Goal: Check status: Check status

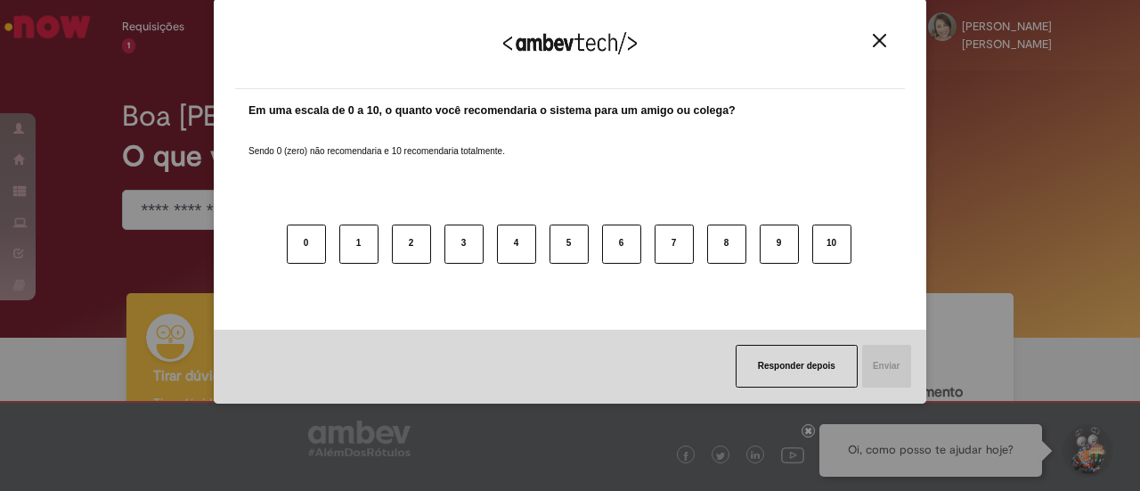
click at [878, 44] on img "Close" at bounding box center [878, 40] width 13 height 13
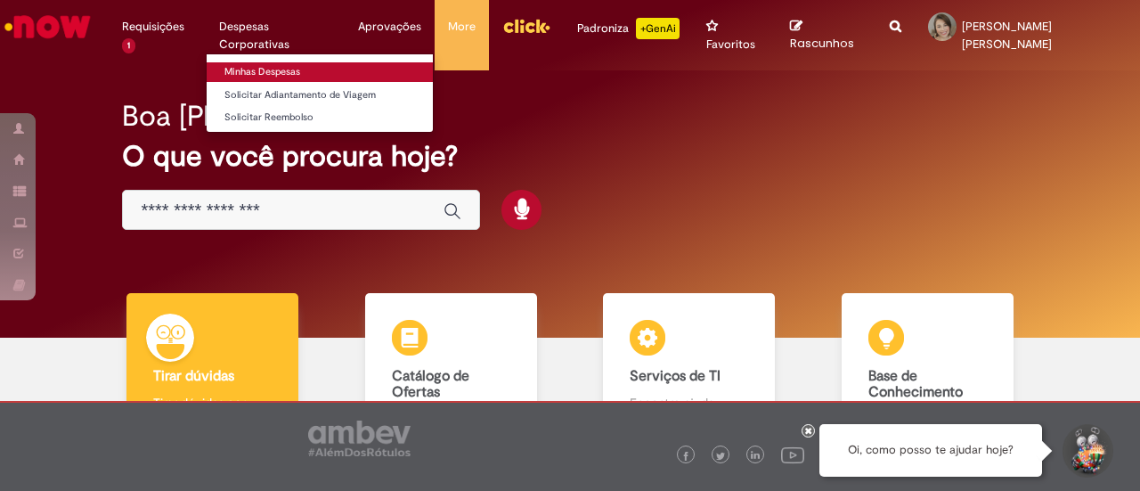
click at [262, 67] on link "Minhas Despesas" at bounding box center [320, 72] width 226 height 20
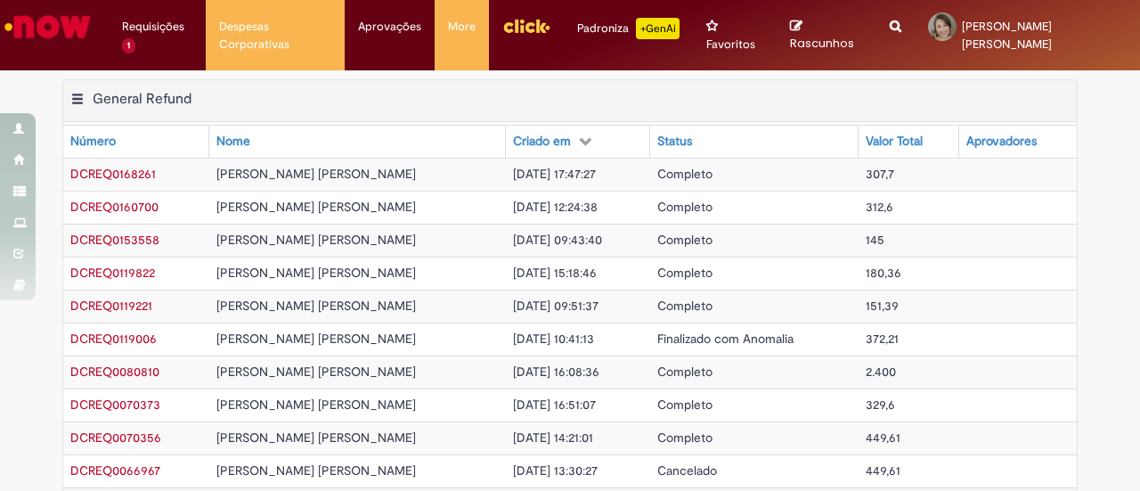
click at [299, 240] on span "[PERSON_NAME] [PERSON_NAME]" at bounding box center [315, 239] width 199 height 16
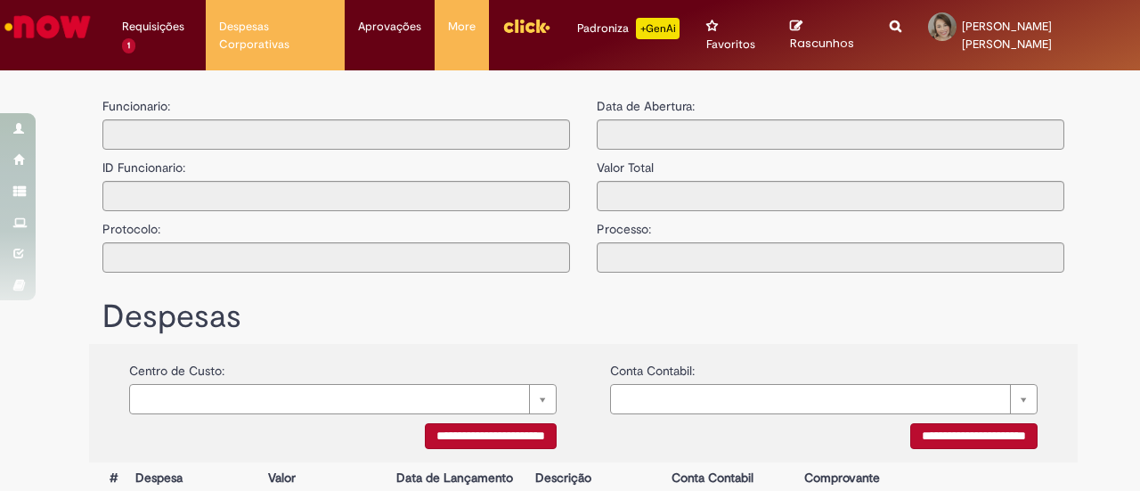
type input "**********"
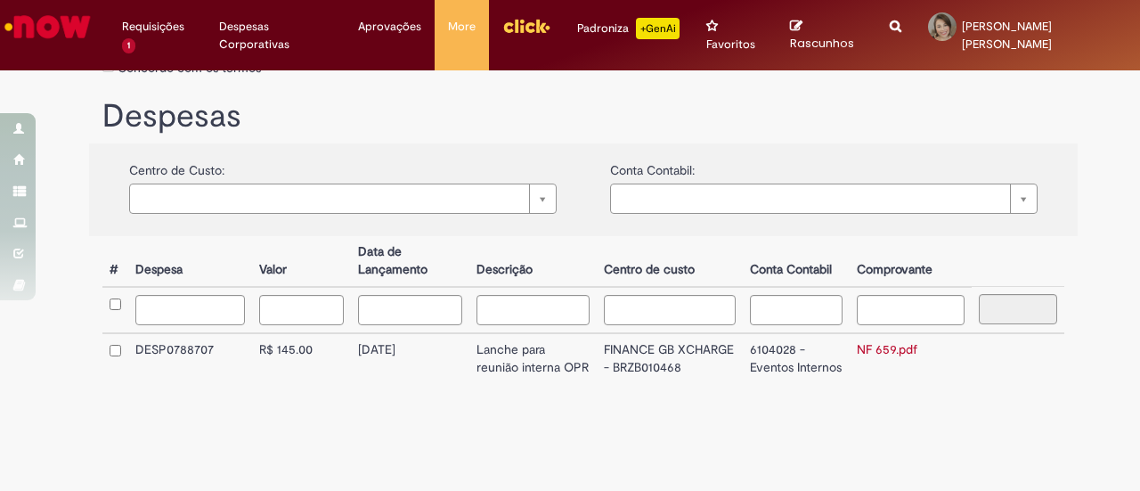
scroll to position [411, 0]
drag, startPoint x: 739, startPoint y: 330, endPoint x: 836, endPoint y: 361, distance: 101.6
click at [836, 361] on td "6104028 - Eventos Internos" at bounding box center [795, 358] width 107 height 51
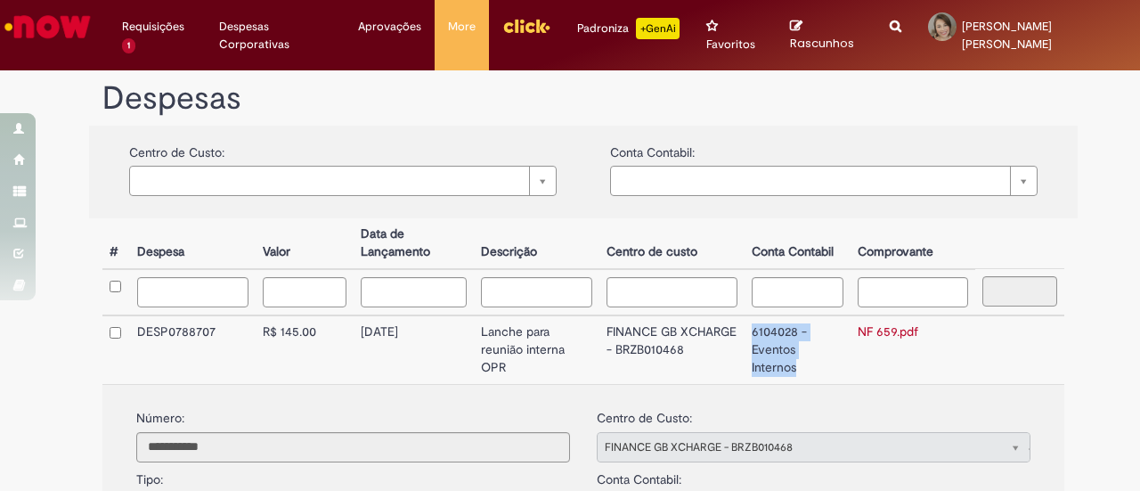
copy td "6104028 - Eventos Internos"
drag, startPoint x: 598, startPoint y: 330, endPoint x: 677, endPoint y: 368, distance: 87.6
click at [677, 368] on td "FINANCE GB XCHARGE - BRZB010468" at bounding box center [671, 349] width 145 height 69
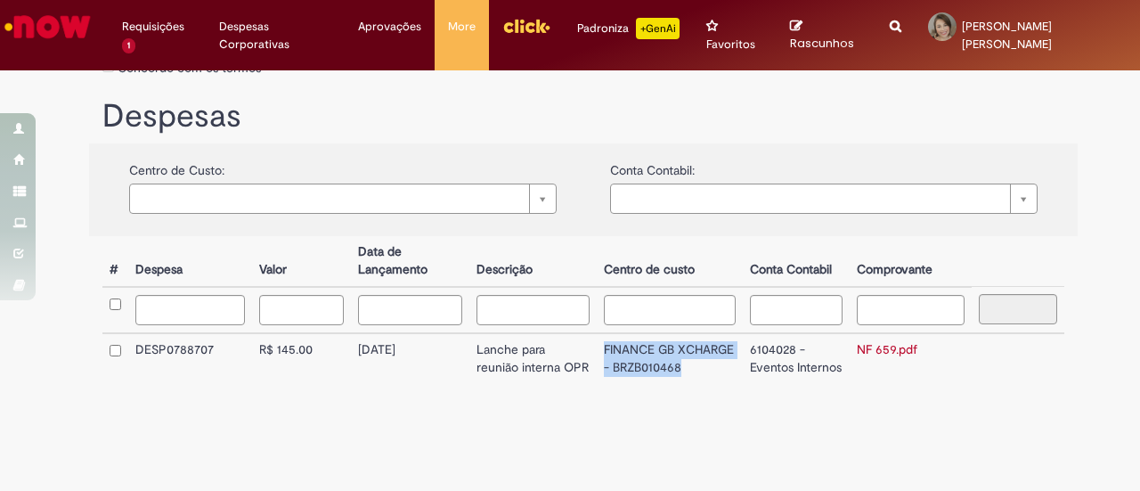
copy td "FINANCE GB XCHARGE - BRZB010468"
click at [840, 445] on div "Estamos atuando em alguns problemas com a integração do SAP, desabilitamos o bo…" at bounding box center [583, 450] width 1015 height 27
